Goal: Task Accomplishment & Management: Manage account settings

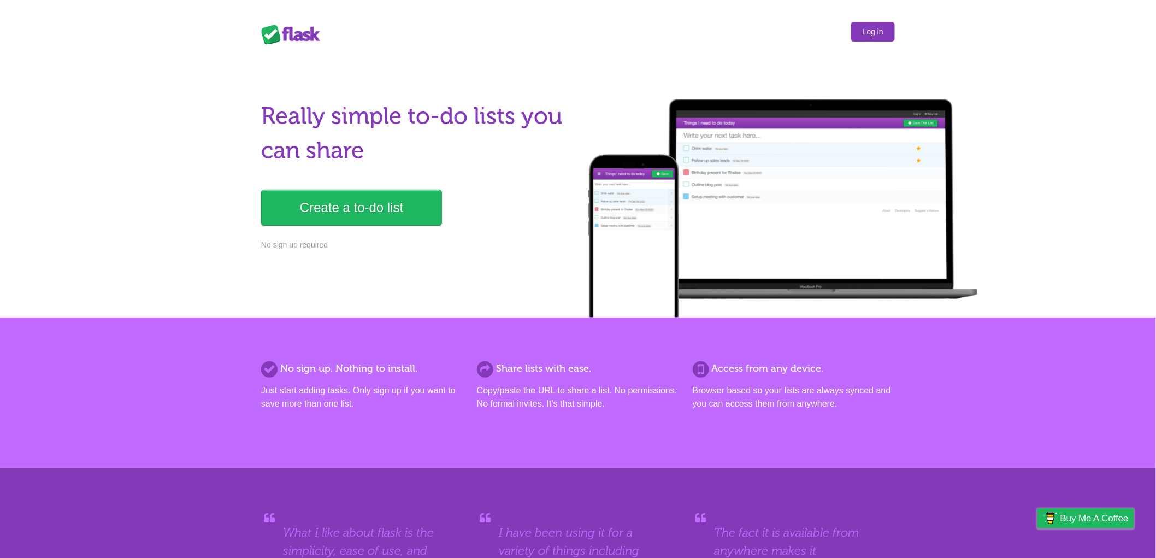
click at [875, 33] on link "Log in" at bounding box center [873, 32] width 44 height 20
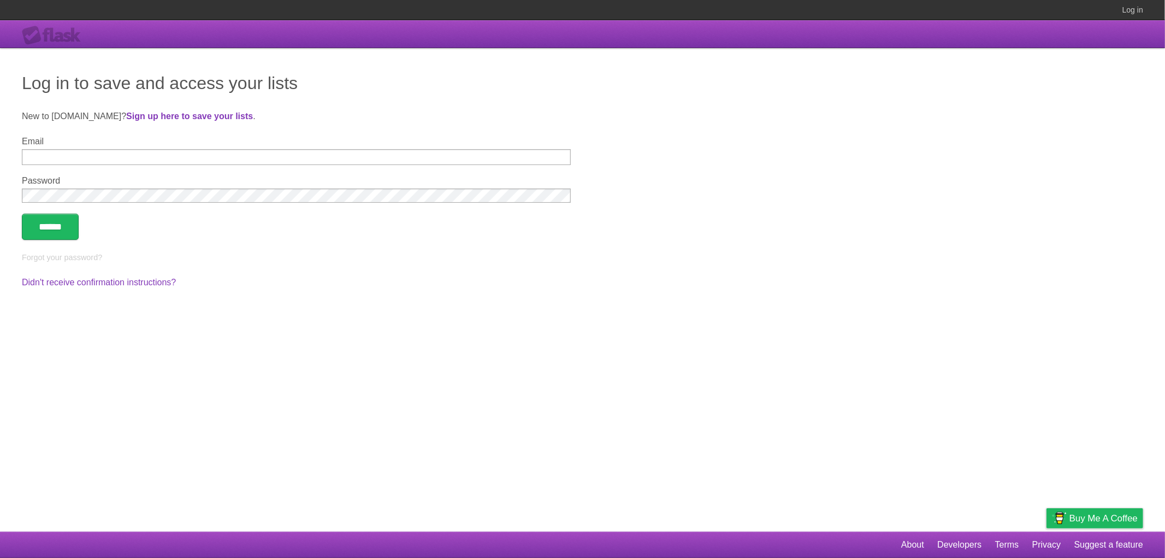
type input "**********"
click at [57, 214] on input "******" at bounding box center [50, 227] width 57 height 26
